Goal: Navigation & Orientation: Understand site structure

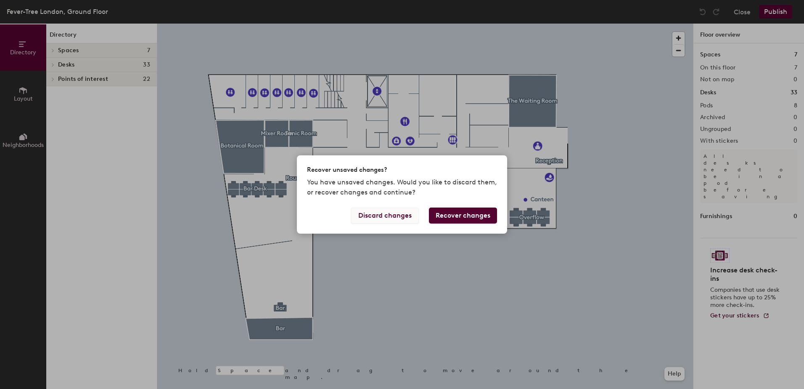
click at [374, 214] on button "Discard changes" at bounding box center [385, 215] width 68 height 16
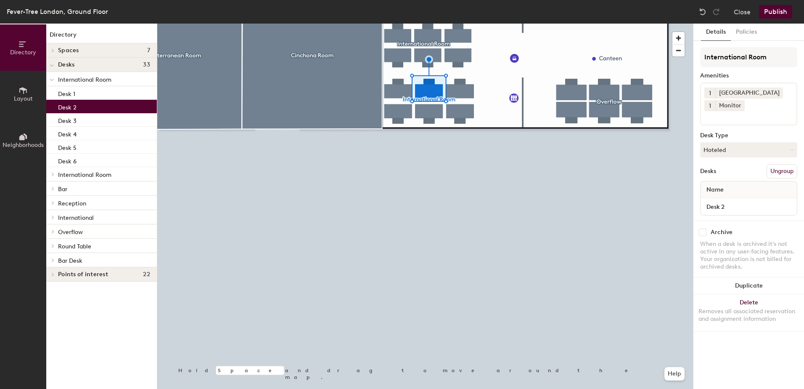
click at [111, 103] on div "Desk 2" at bounding box center [101, 106] width 111 height 13
click at [742, 31] on button "Policies" at bounding box center [746, 32] width 31 height 17
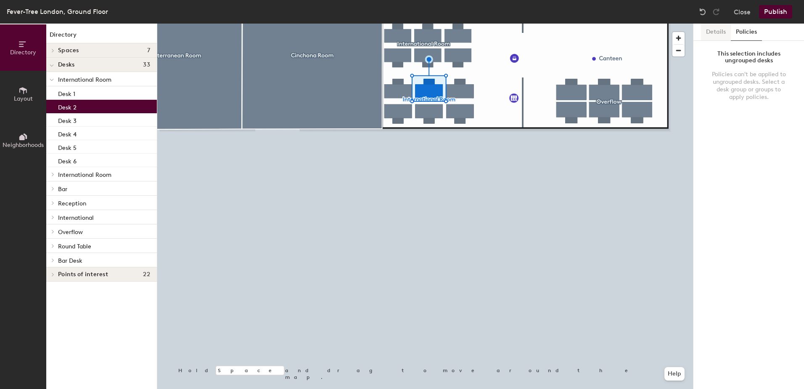
click at [724, 32] on button "Details" at bounding box center [716, 32] width 30 height 17
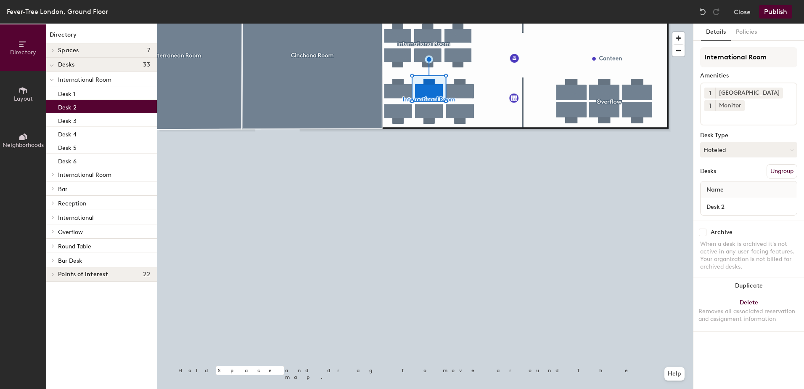
click at [19, 97] on span "Layout" at bounding box center [23, 98] width 19 height 7
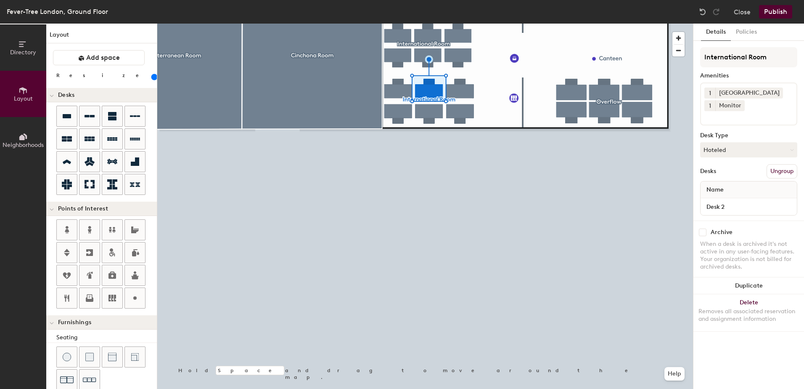
click at [21, 35] on button "Directory" at bounding box center [23, 47] width 46 height 46
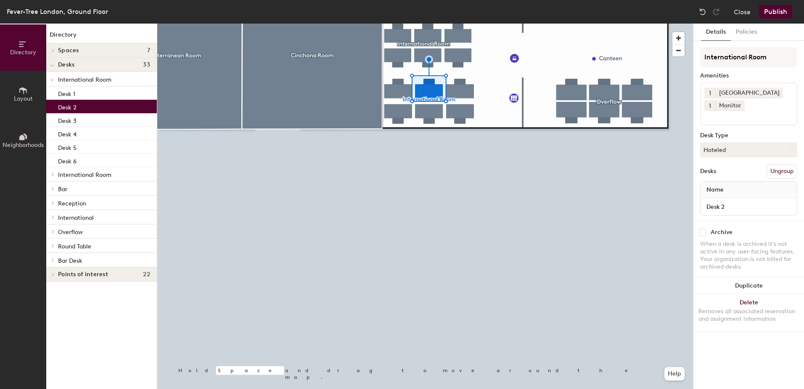
click at [18, 145] on span "Neighborhoods" at bounding box center [23, 144] width 41 height 7
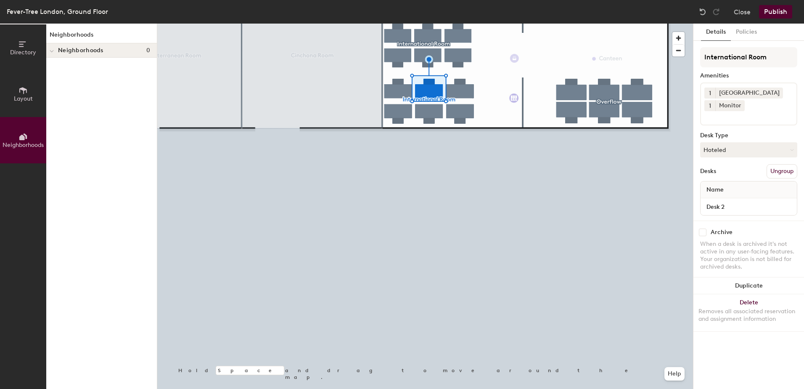
click at [21, 88] on icon at bounding box center [23, 90] width 8 height 7
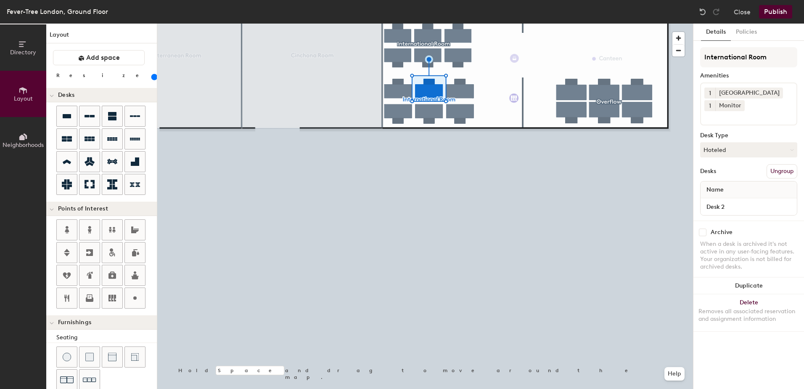
click at [11, 59] on button "Directory" at bounding box center [23, 47] width 46 height 46
